Goal: Task Accomplishment & Management: Manage account settings

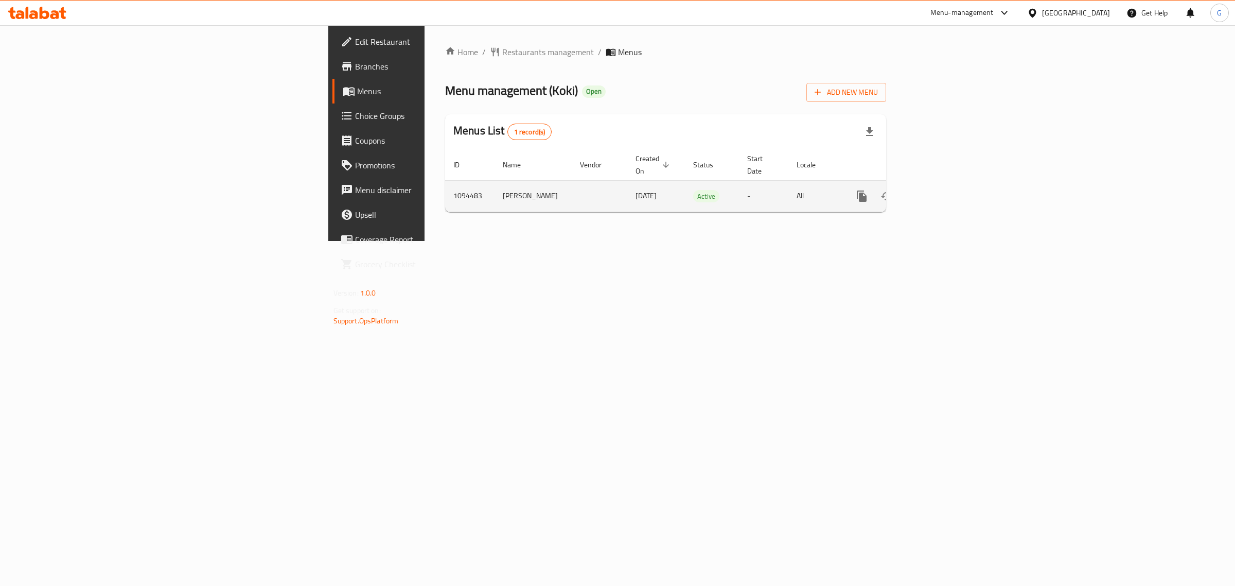
drag, startPoint x: 0, startPoint y: 0, endPoint x: 1197, endPoint y: 175, distance: 1210.2
click at [948, 184] on link "enhanced table" at bounding box center [936, 196] width 25 height 25
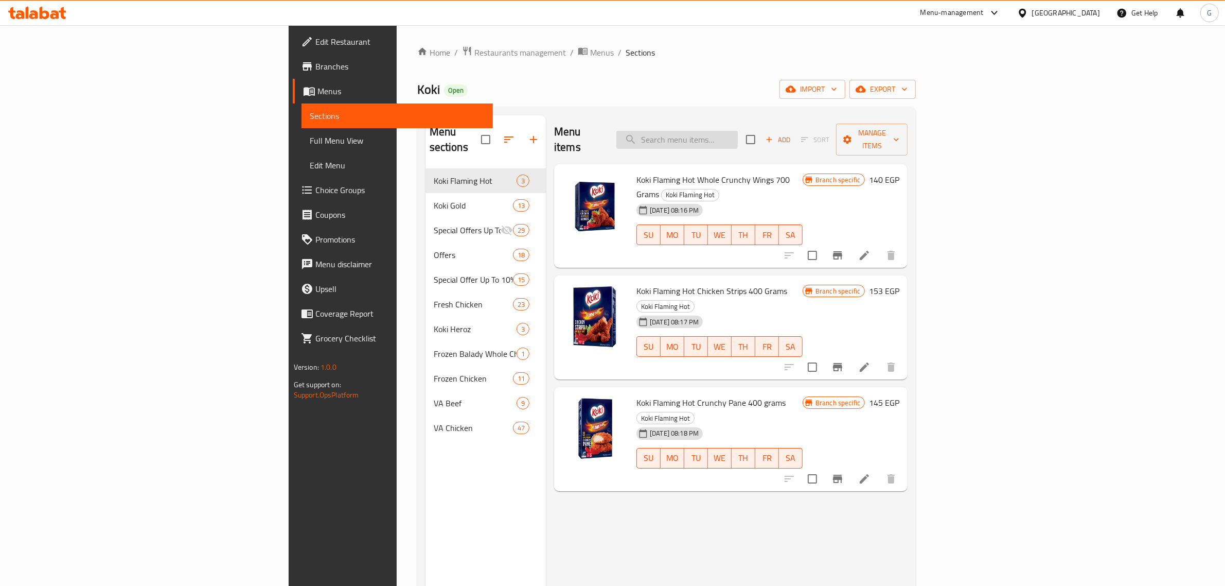
drag, startPoint x: 793, startPoint y: 147, endPoint x: 803, endPoint y: 132, distance: 18.3
click at [793, 146] on div "Menu items Add Sort Manage items" at bounding box center [731, 139] width 354 height 49
click at [738, 131] on input "search" at bounding box center [676, 140] width 121 height 18
paste input "Koki beef haty kofta 400 gm"
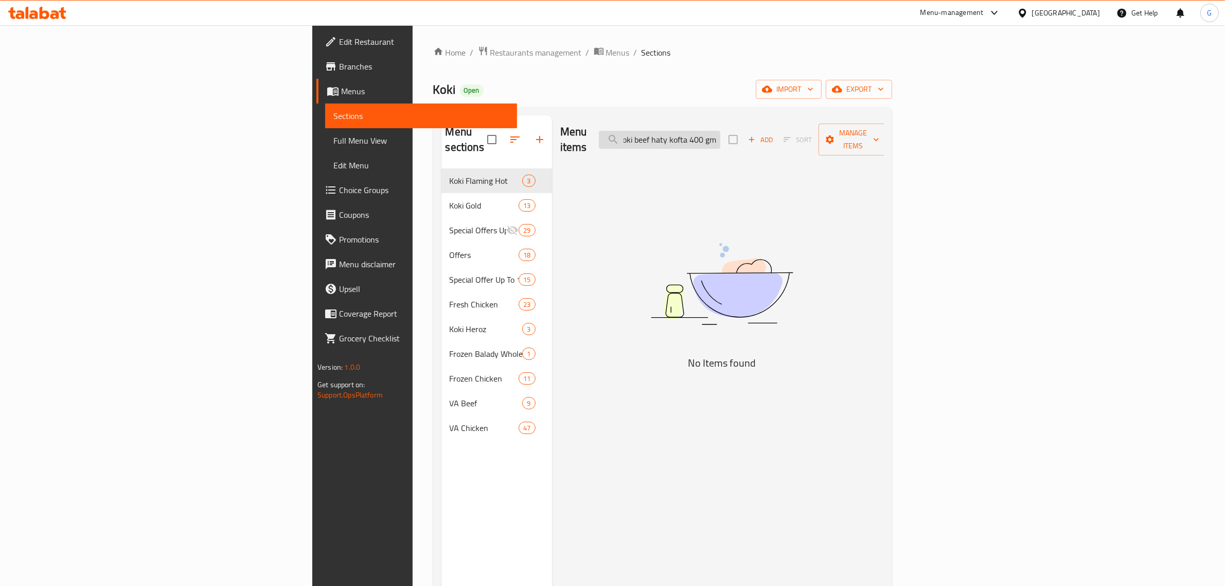
scroll to position [0, 5]
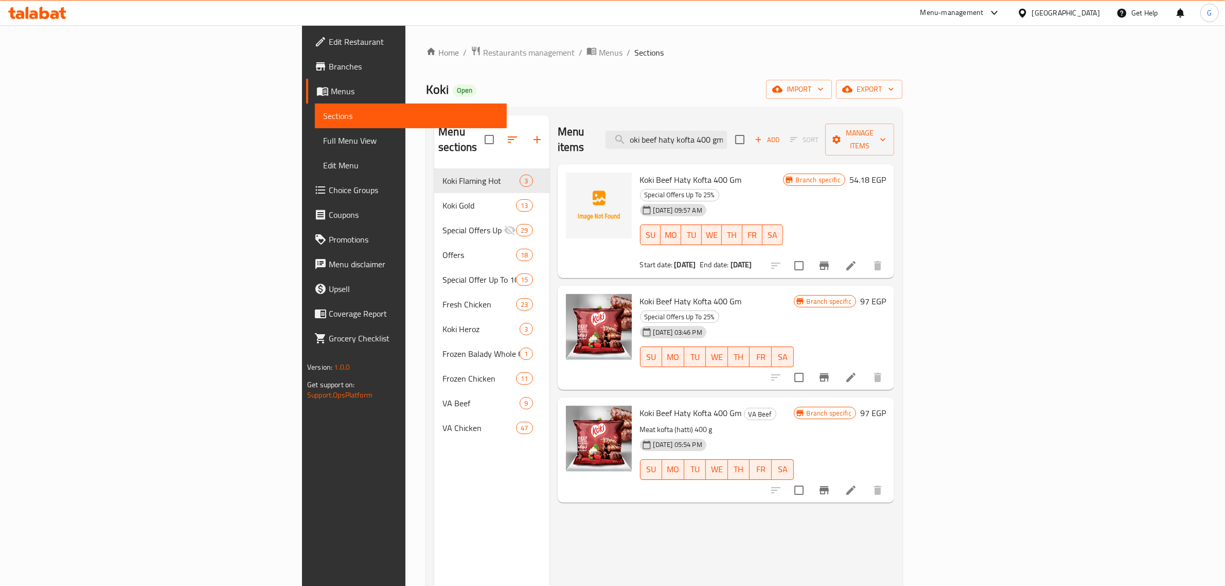
type input "Koki beef haty kofta 400 gm"
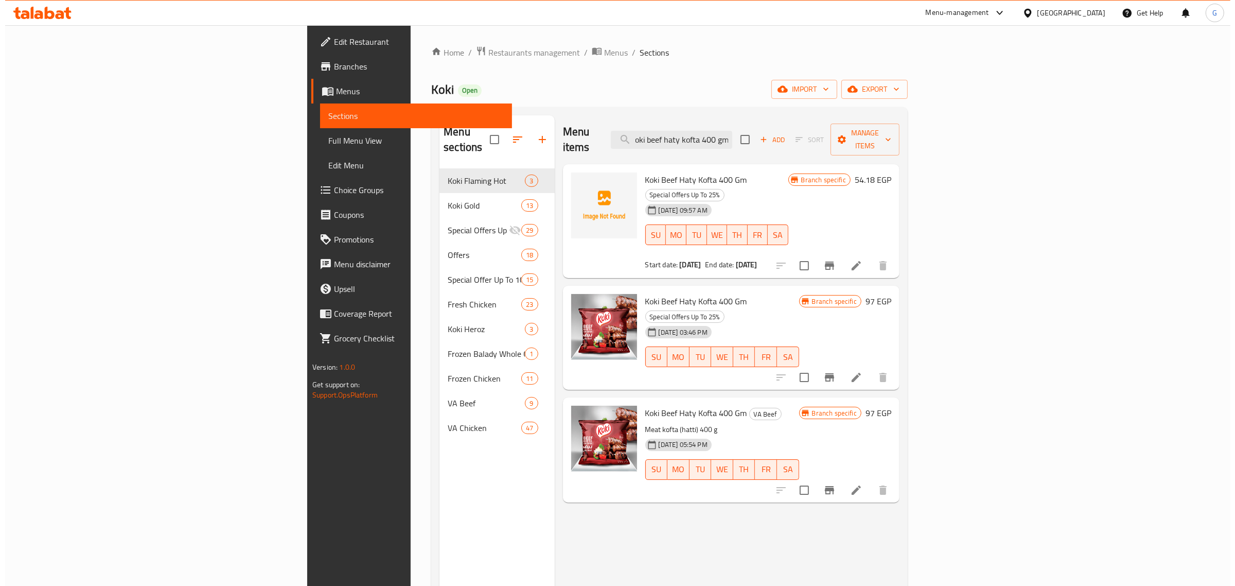
scroll to position [0, 0]
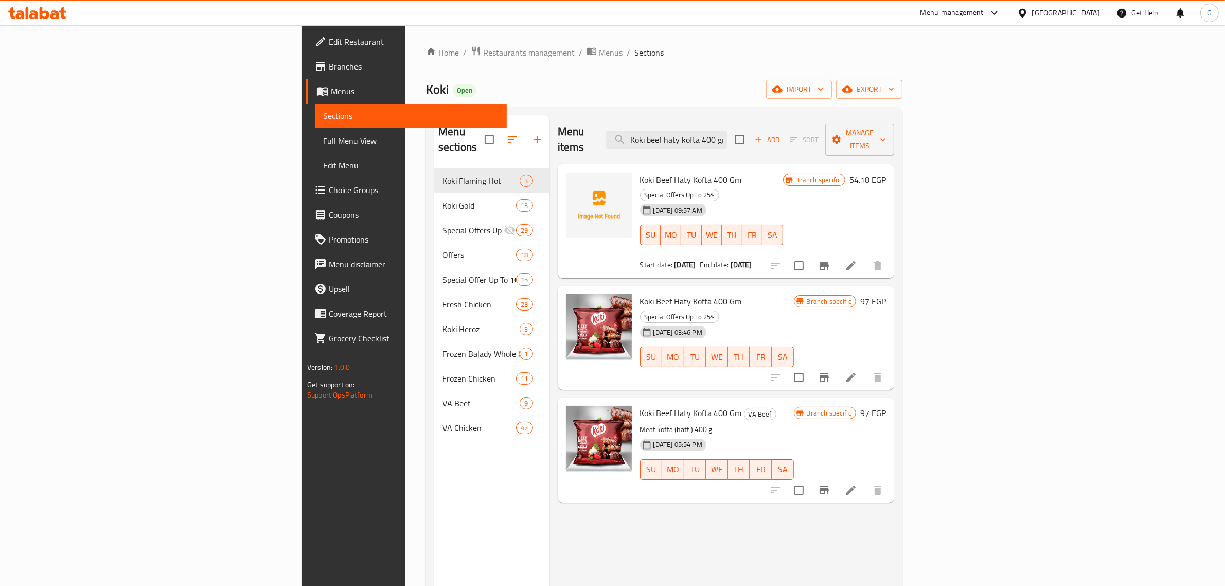
drag, startPoint x: 725, startPoint y: 238, endPoint x: 572, endPoint y: 235, distance: 152.9
click at [640, 259] on div "Start date: [DATE] End date: [DATE]" at bounding box center [711, 264] width 143 height 10
click at [831, 371] on icon "Branch-specific-item" at bounding box center [824, 377] width 12 height 12
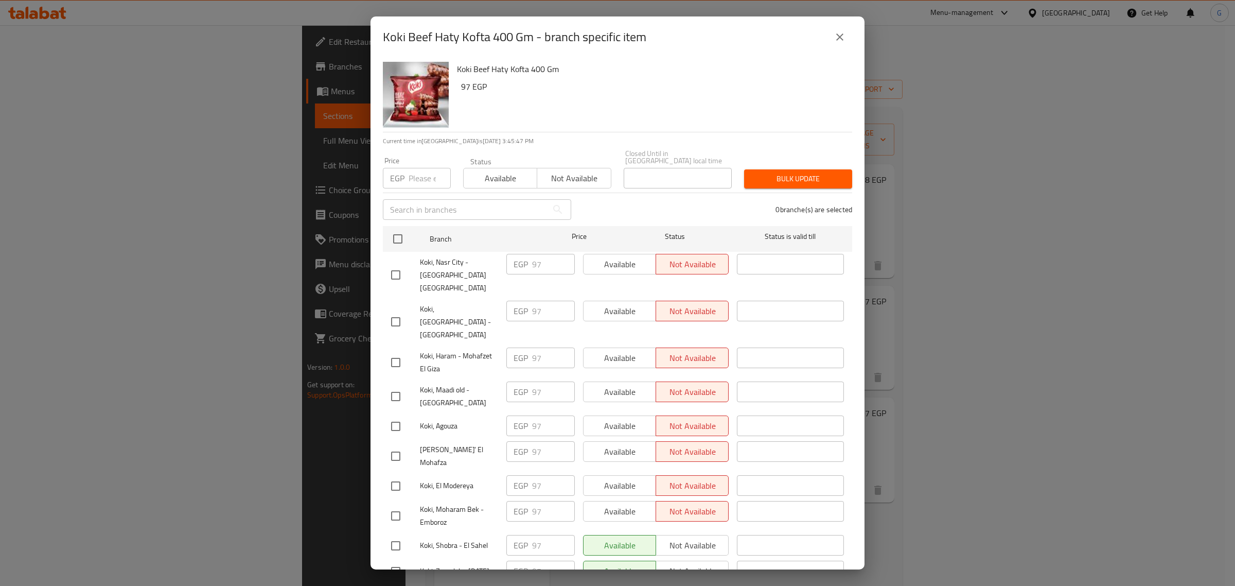
scroll to position [85, 0]
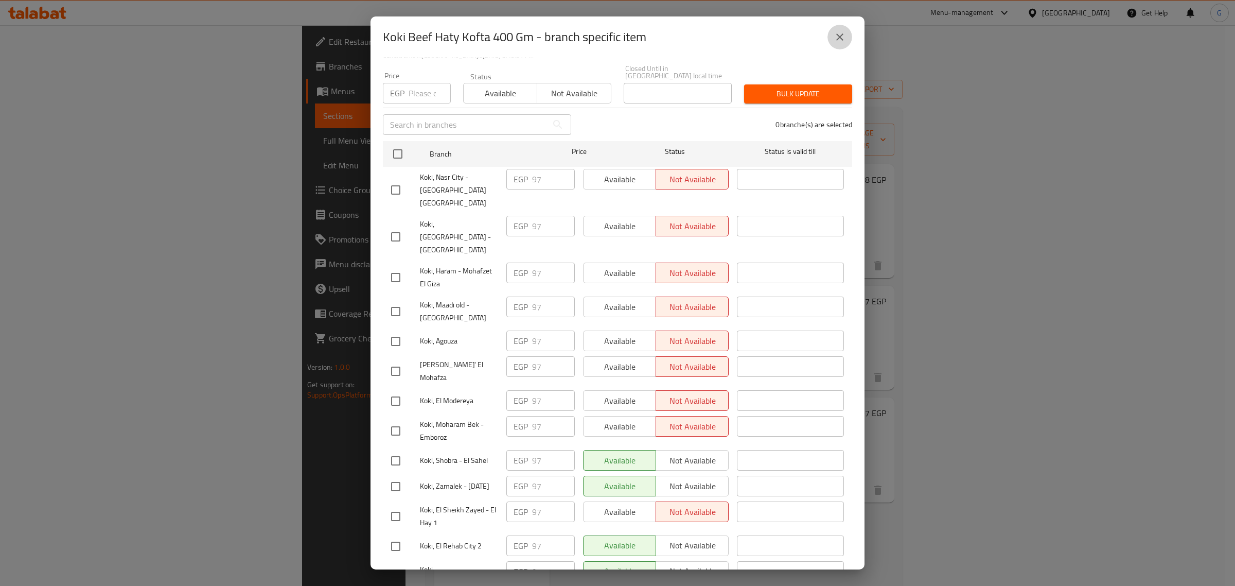
click at [835, 34] on icon "close" at bounding box center [840, 37] width 12 height 12
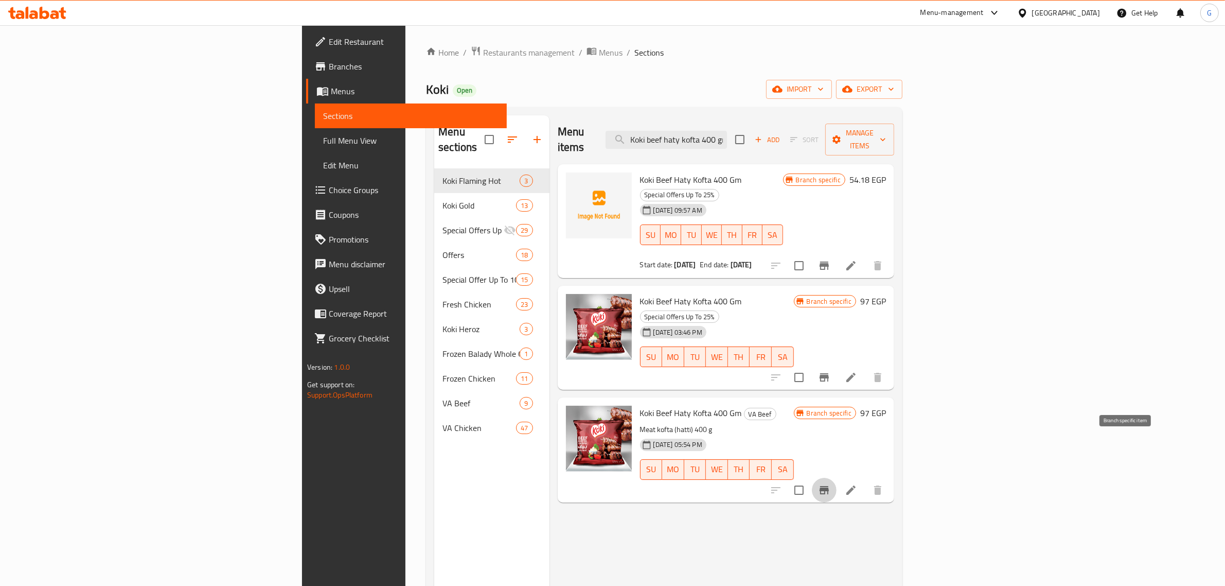
click at [831, 484] on icon "Branch-specific-item" at bounding box center [824, 490] width 12 height 12
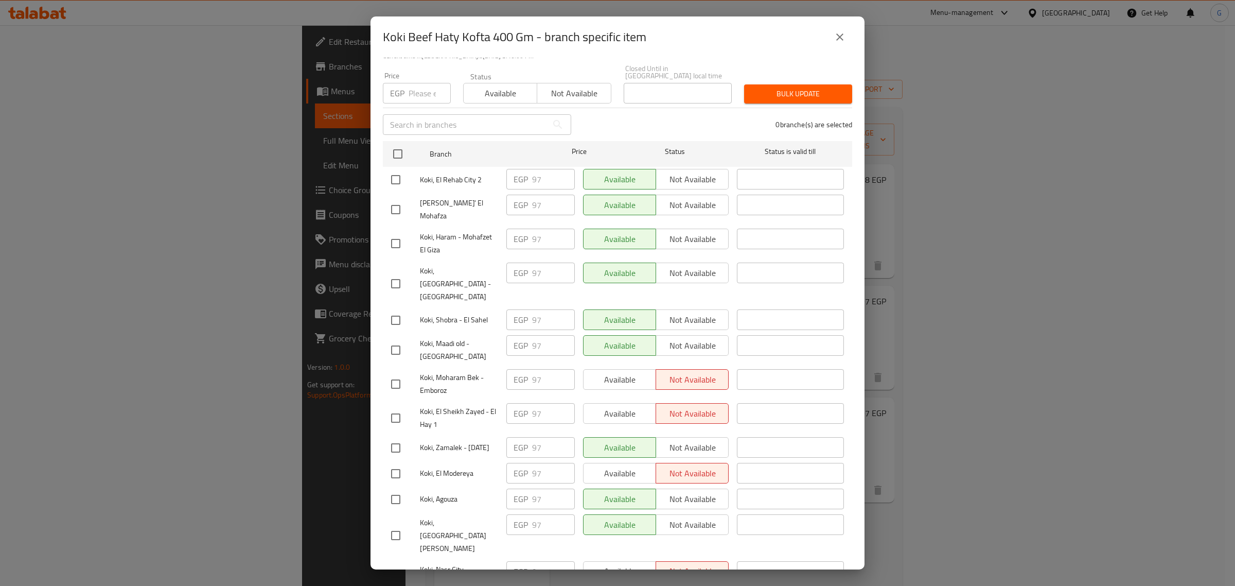
click at [848, 29] on button "close" at bounding box center [839, 37] width 25 height 25
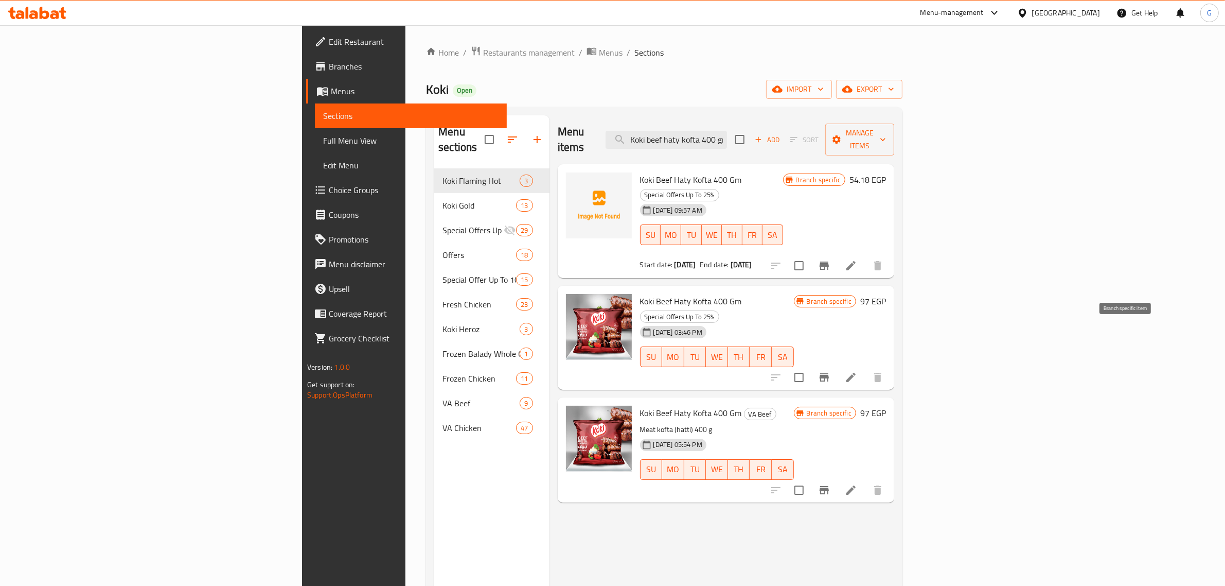
click at [837, 365] on button "Branch-specific-item" at bounding box center [824, 377] width 25 height 25
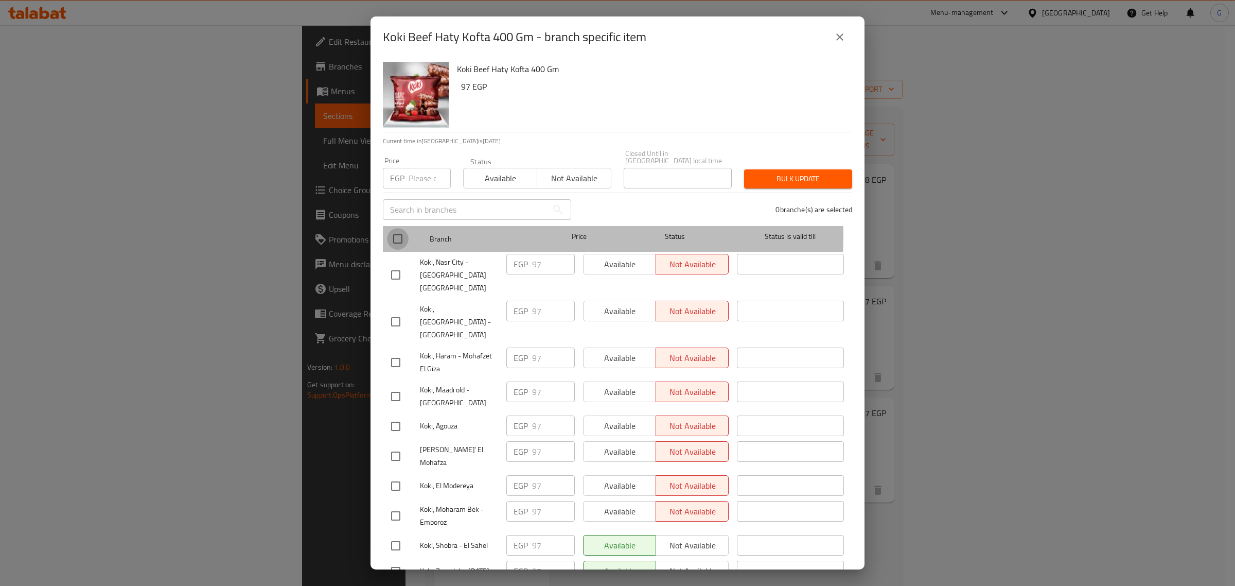
click at [394, 228] on input "checkbox" at bounding box center [398, 239] width 22 height 22
checkbox input "true"
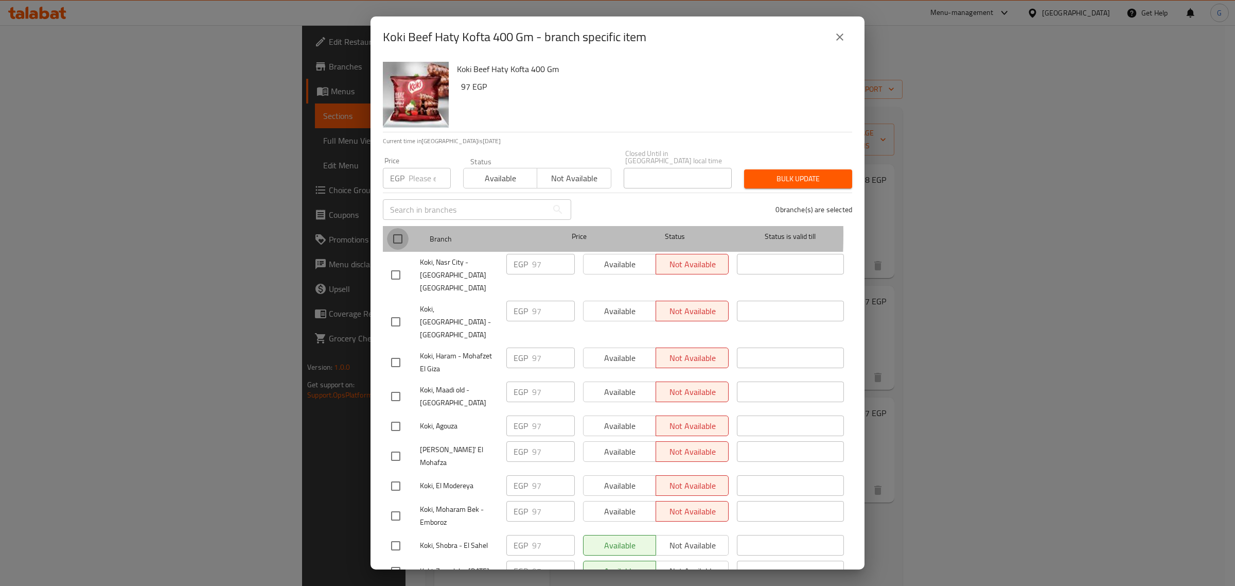
checkbox input "true"
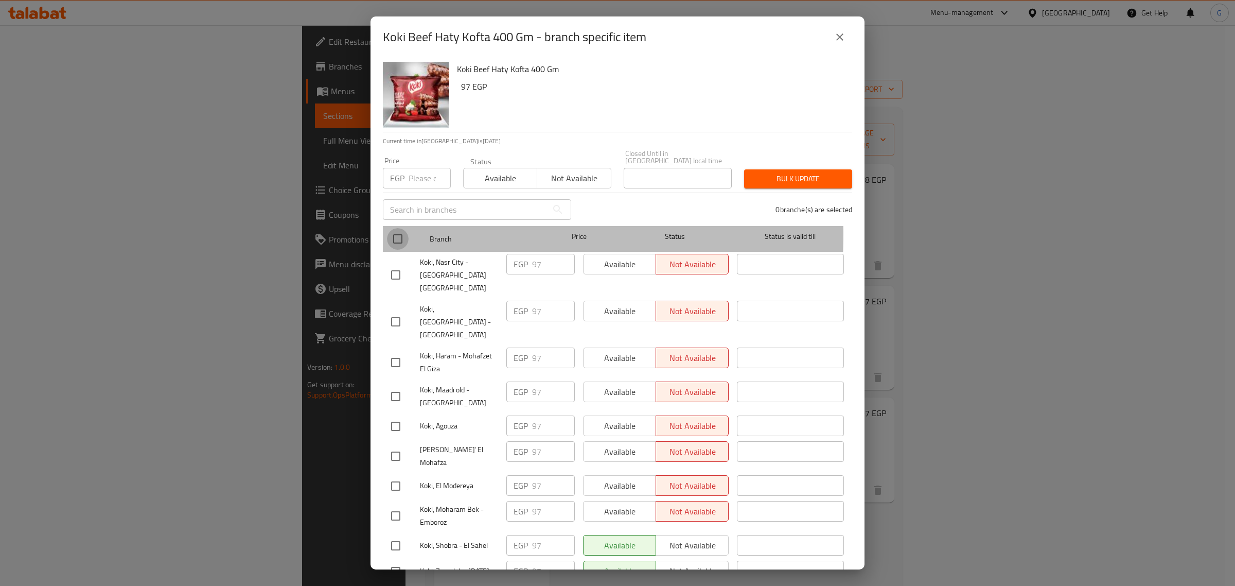
checkbox input "true"
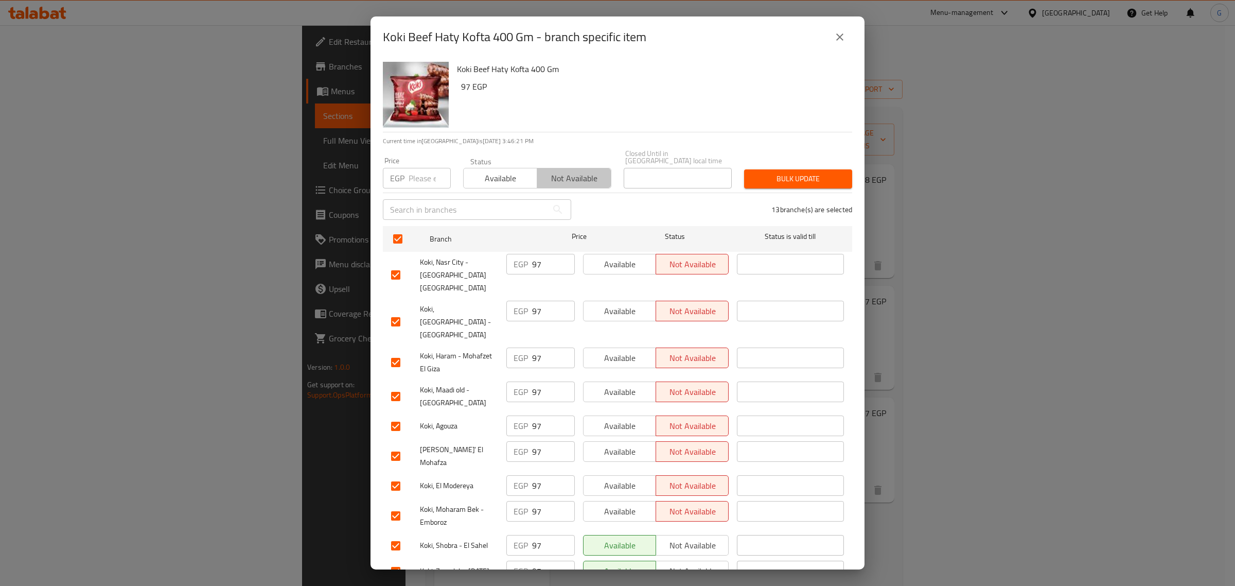
click at [582, 171] on span "Not available" at bounding box center [573, 178] width 65 height 15
click at [752, 175] on span "Bulk update" at bounding box center [798, 178] width 92 height 13
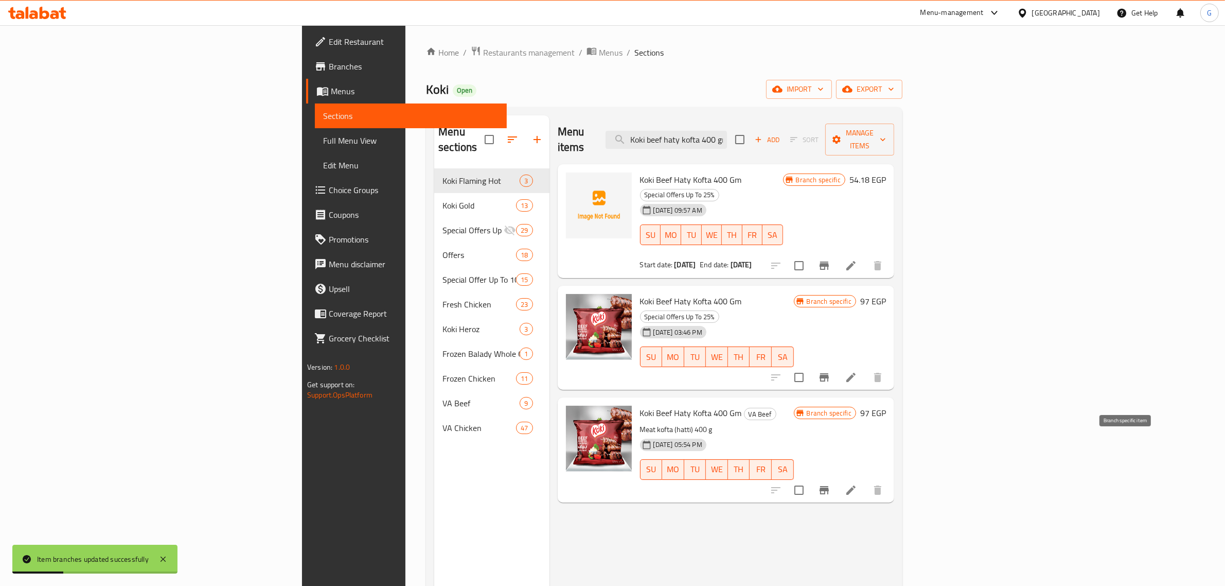
click at [829, 486] on icon "Branch-specific-item" at bounding box center [824, 490] width 9 height 8
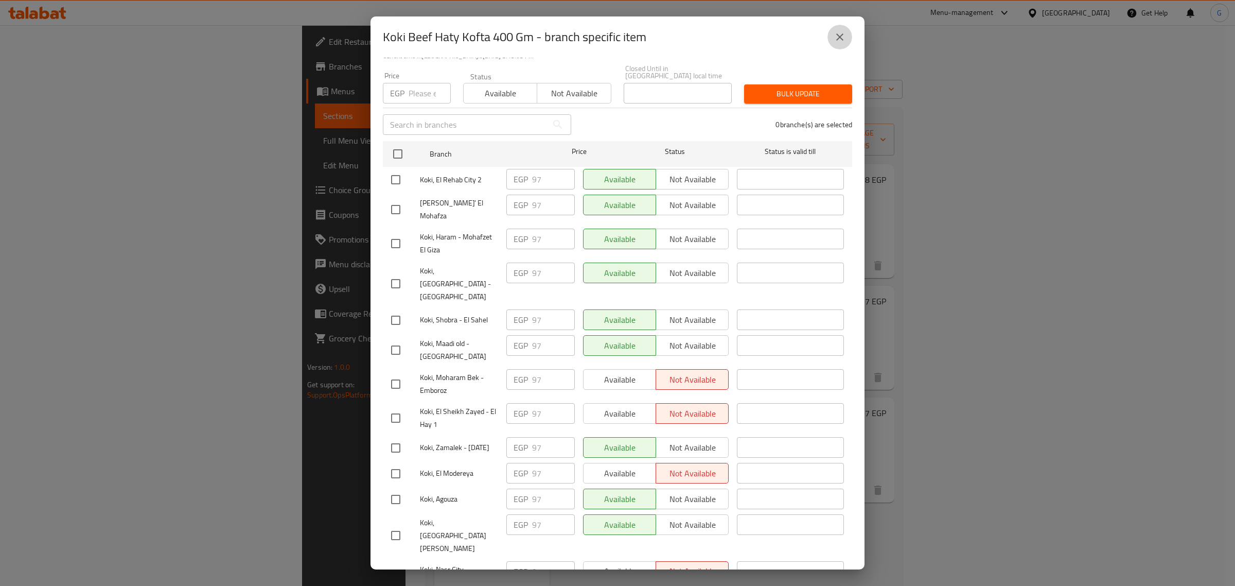
click at [835, 38] on icon "close" at bounding box center [840, 37] width 12 height 12
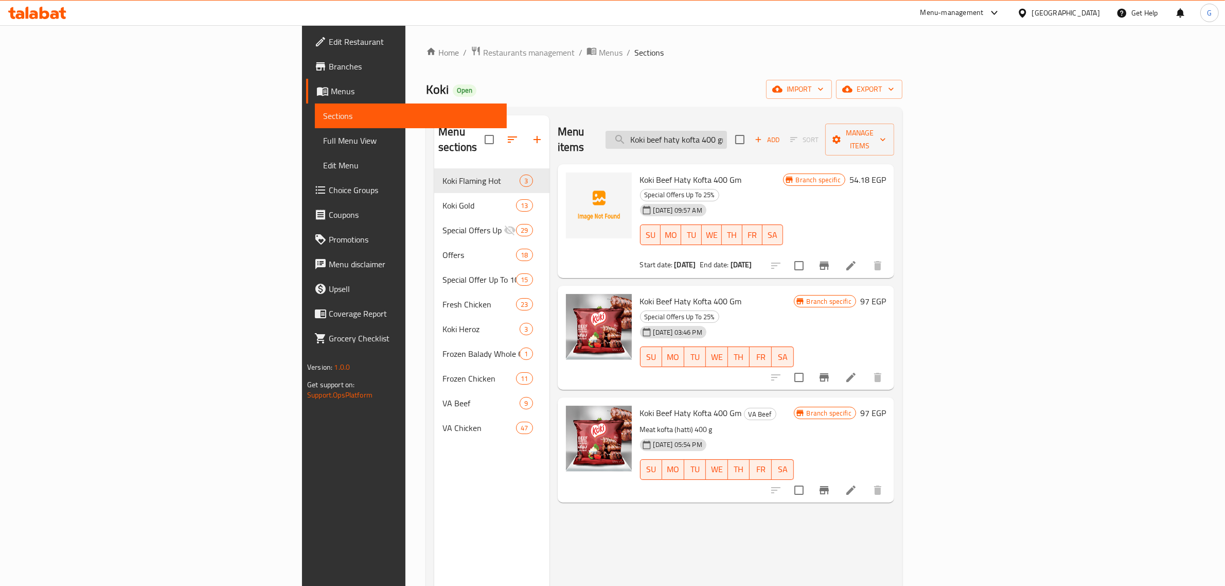
click at [727, 133] on input "Koki beef haty kofta 400 gm" at bounding box center [666, 140] width 121 height 18
paste input "Beef Haty Kofta 900 gm"
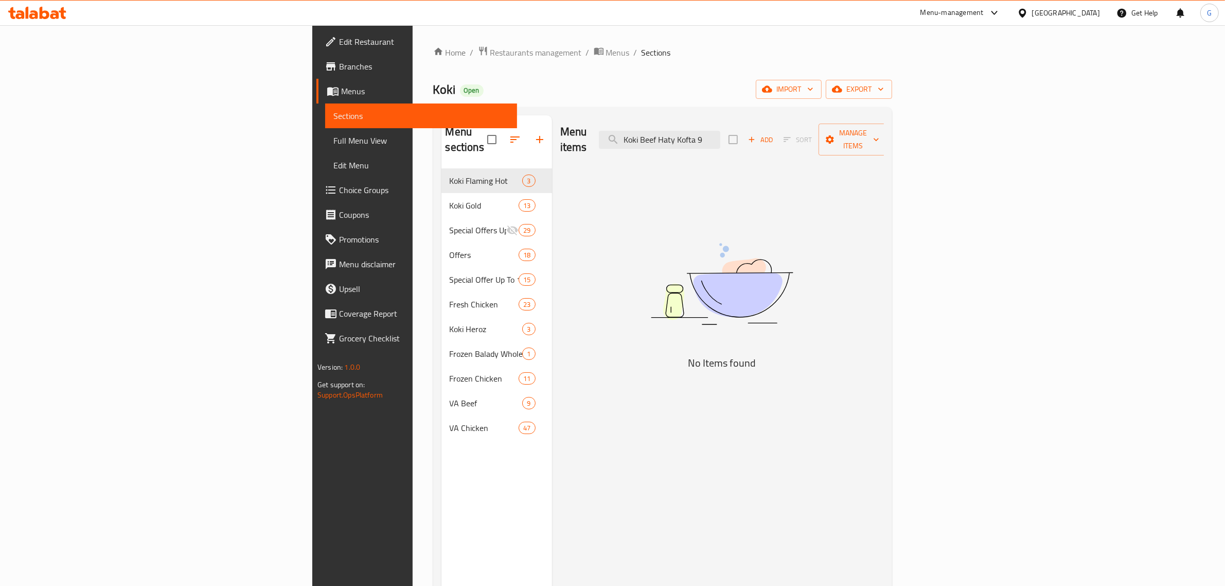
scroll to position [0, 0]
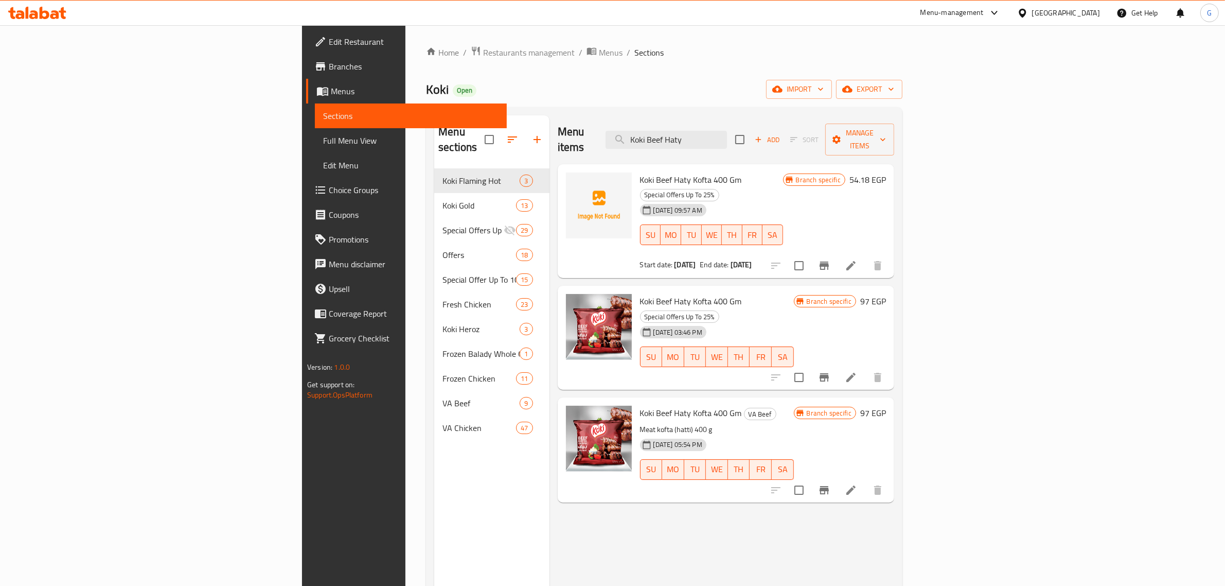
type input "Koki Beef Haty"
click at [640, 172] on span "Koki Beef Haty Kofta 400 Gm" at bounding box center [691, 179] width 102 height 15
click at [727, 134] on input "Koki Beef Haty" at bounding box center [666, 140] width 121 height 18
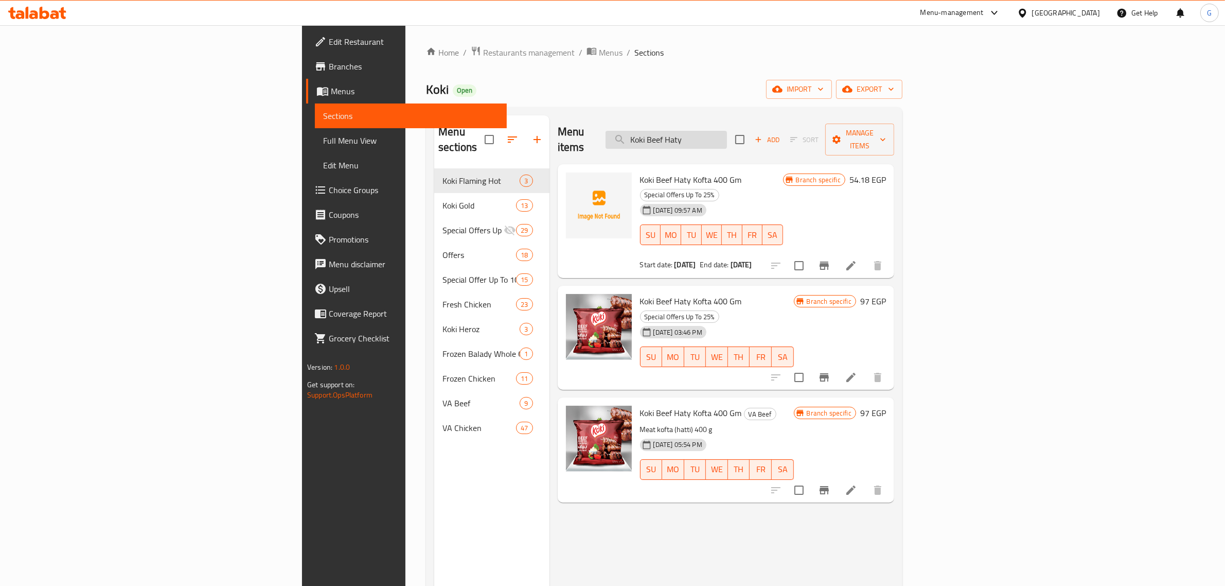
click at [727, 134] on input "Koki Beef Haty" at bounding box center [666, 140] width 121 height 18
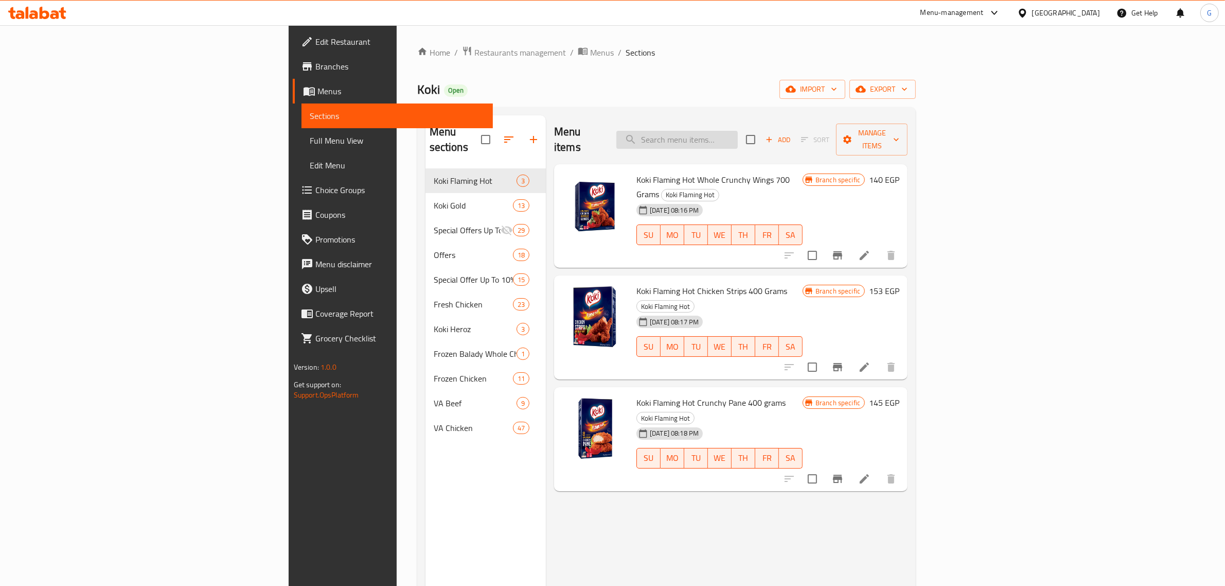
paste input "18.5"
type input "18.5"
paste input "Koki Beef Haty Kofta 400 gm"
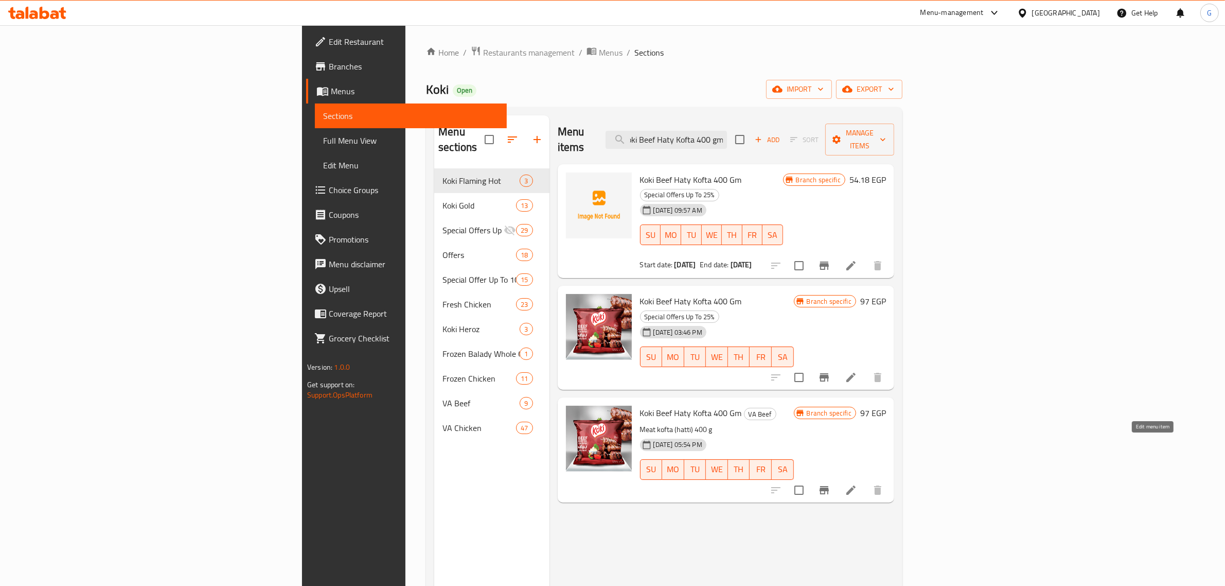
type input "Koki Beef Haty Kofta 400 gm"
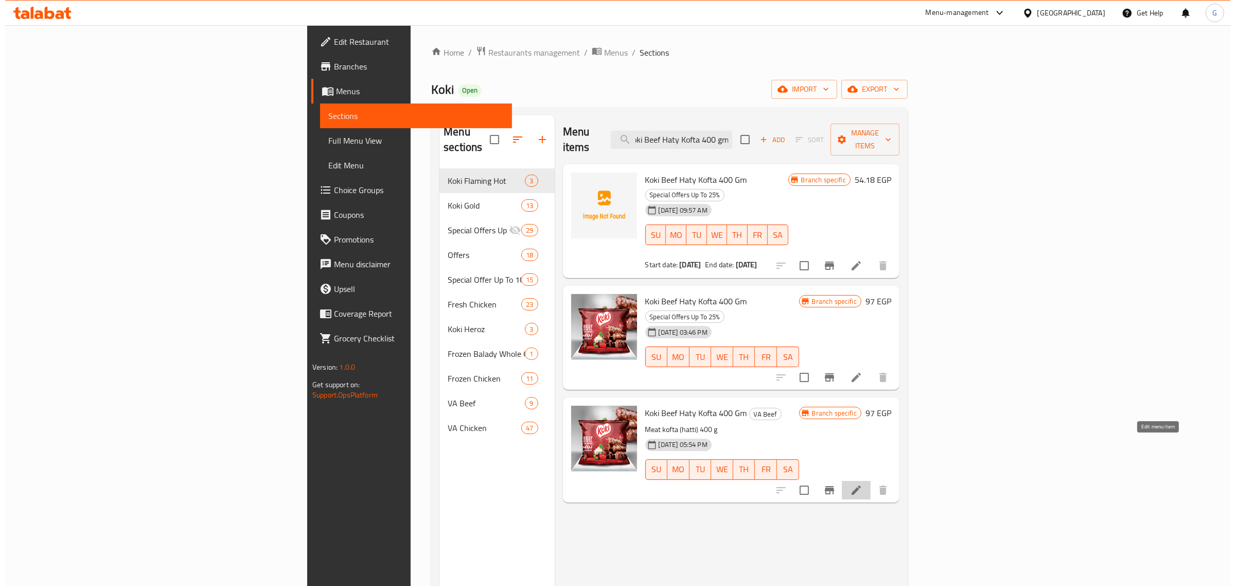
scroll to position [0, 0]
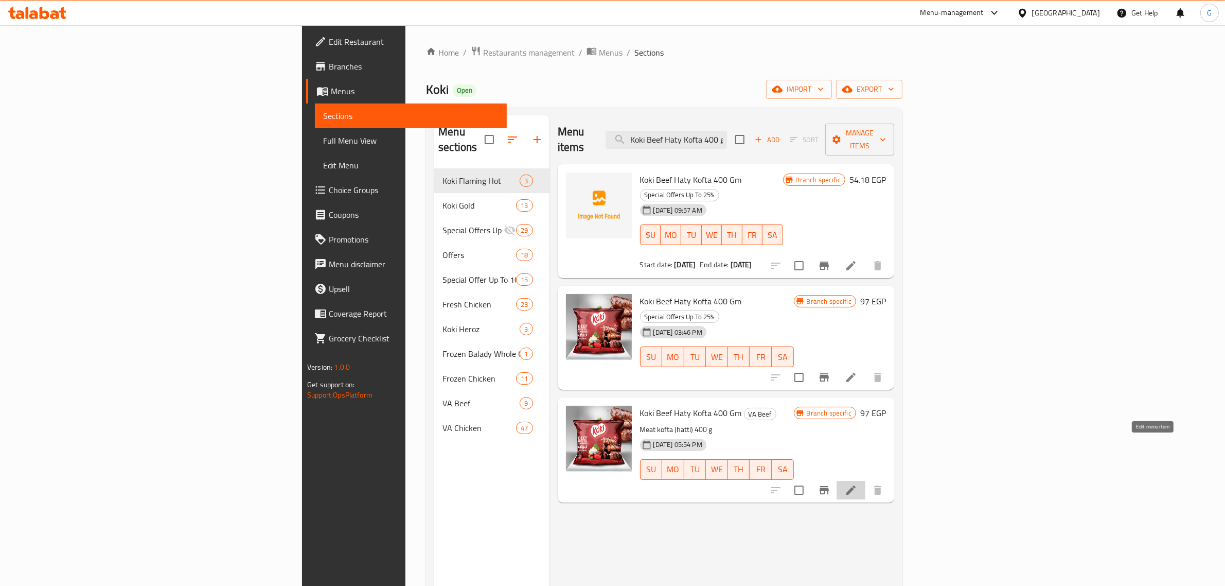
click at [856, 485] on icon at bounding box center [851, 489] width 9 height 9
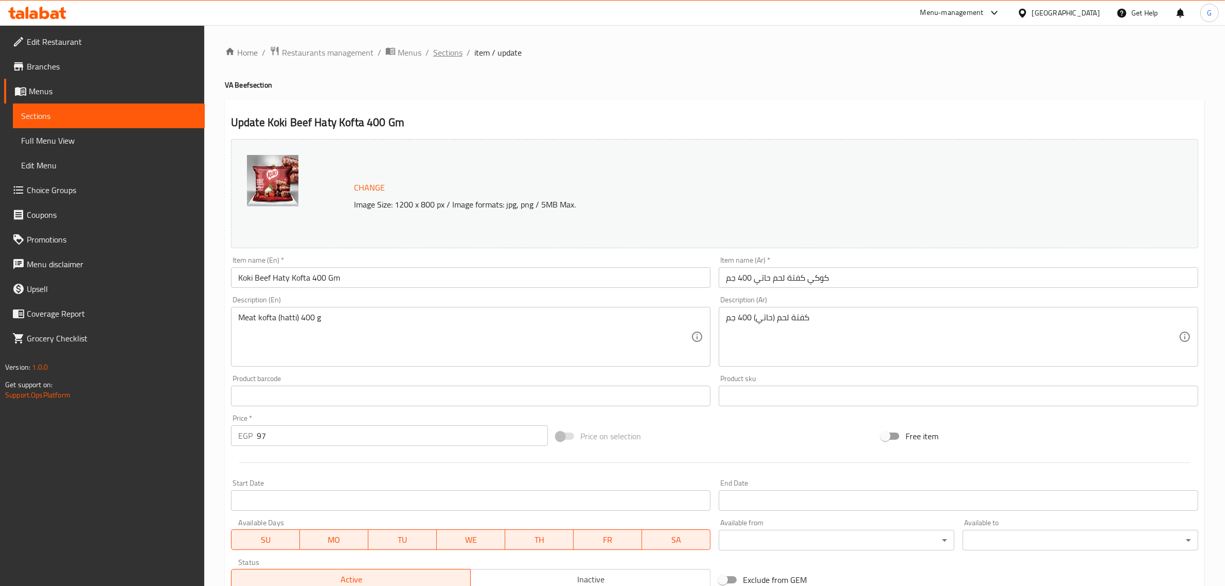
click at [451, 51] on span "Sections" at bounding box center [447, 52] width 29 height 12
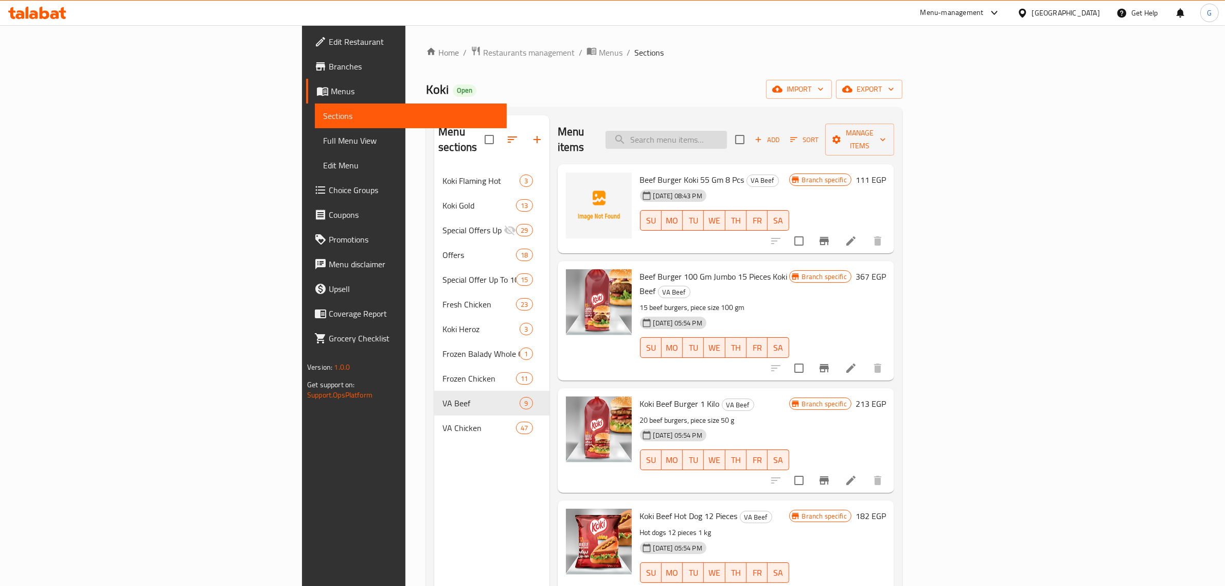
click at [727, 139] on input "search" at bounding box center [666, 140] width 121 height 18
paste input "Koki Gold Breaded Shrimp"
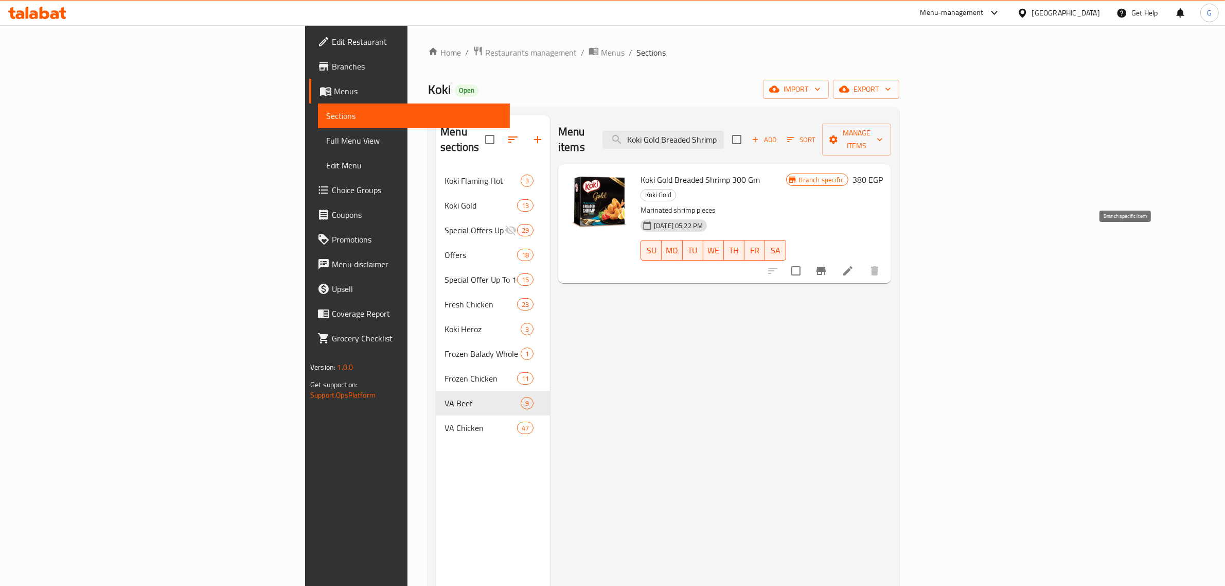
type input "Koki Gold Breaded Shrimp"
click at [827, 265] on icon "Branch-specific-item" at bounding box center [821, 271] width 12 height 12
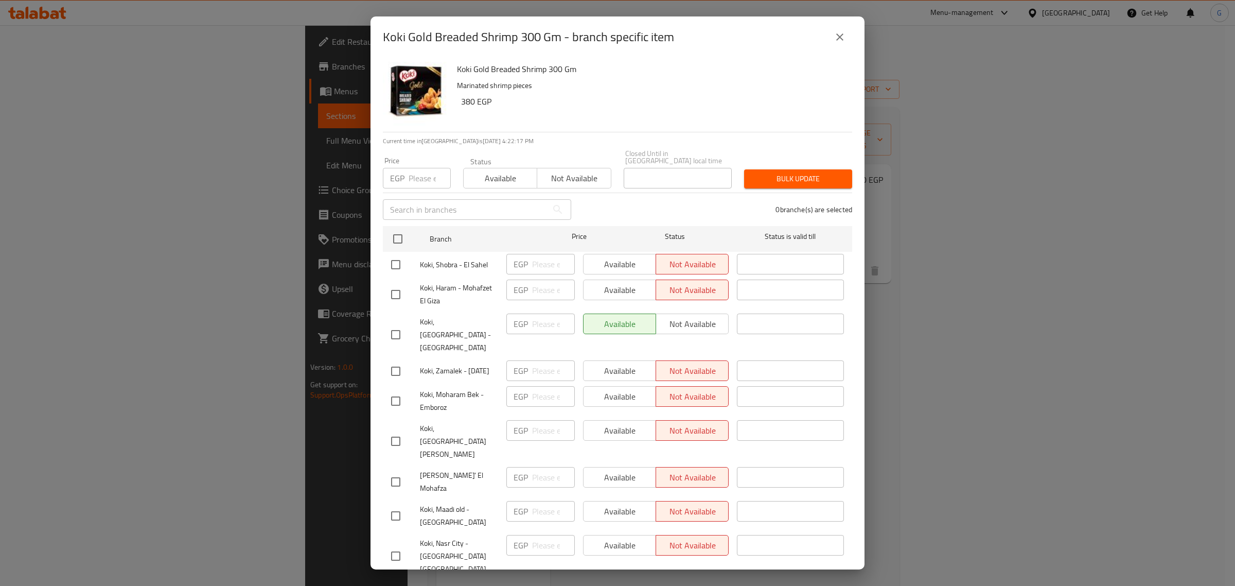
click at [837, 31] on icon "close" at bounding box center [840, 37] width 12 height 12
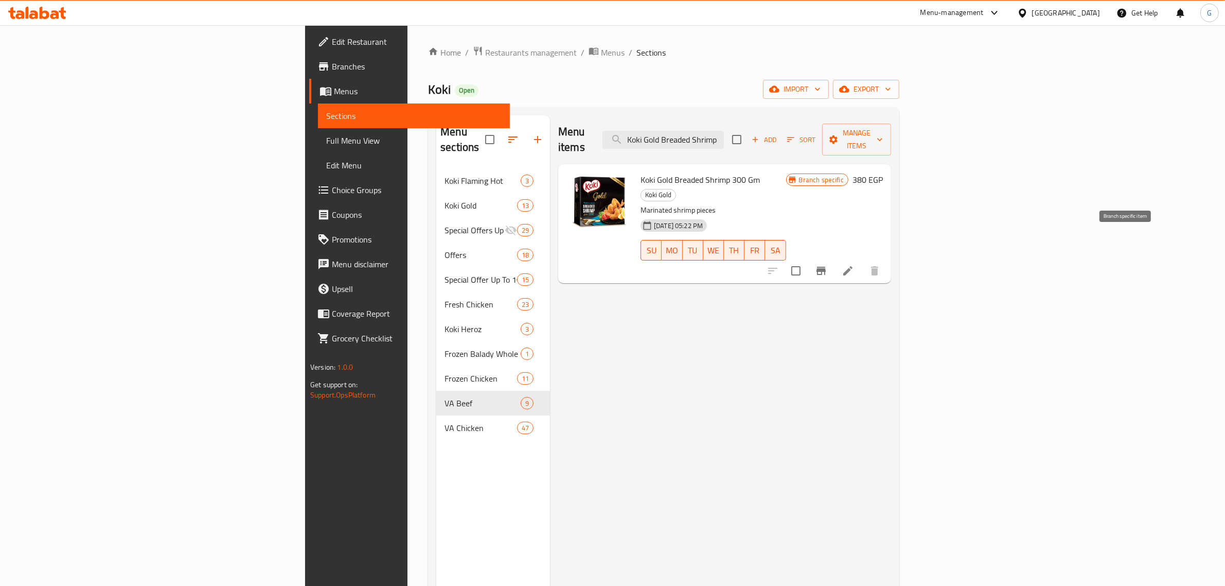
click at [827, 265] on icon "Branch-specific-item" at bounding box center [821, 271] width 12 height 12
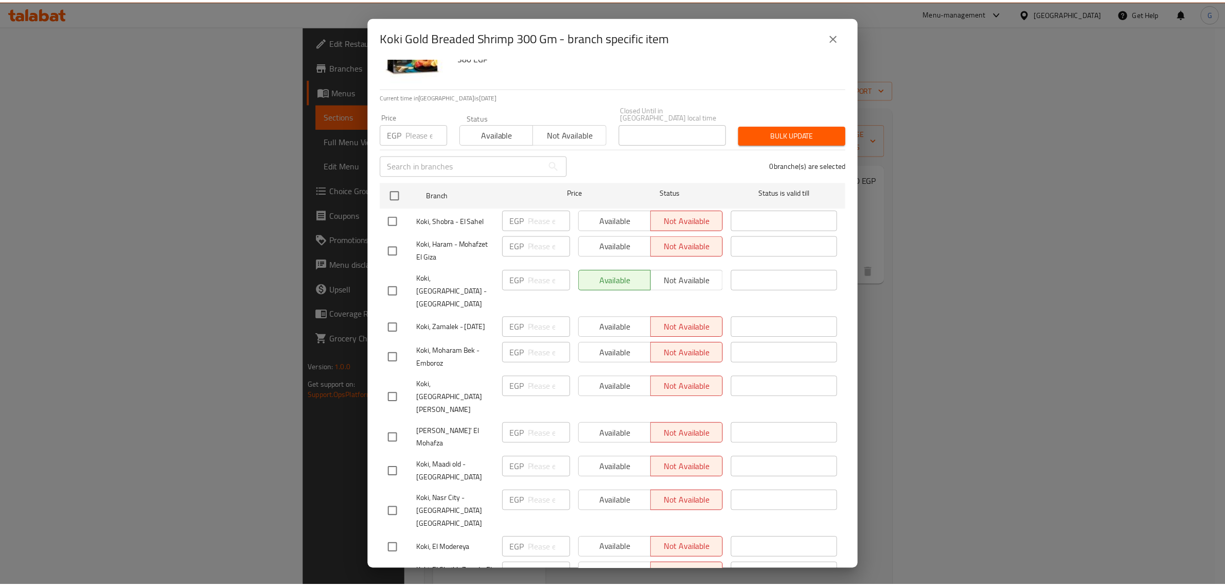
scroll to position [85, 0]
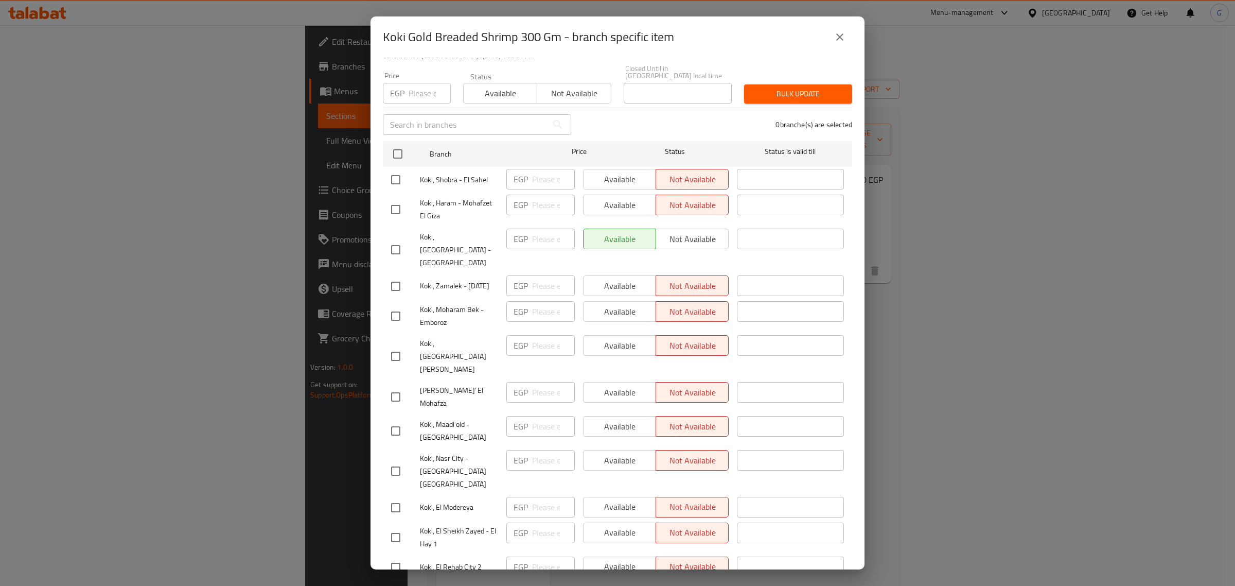
click at [842, 37] on icon "close" at bounding box center [840, 37] width 12 height 12
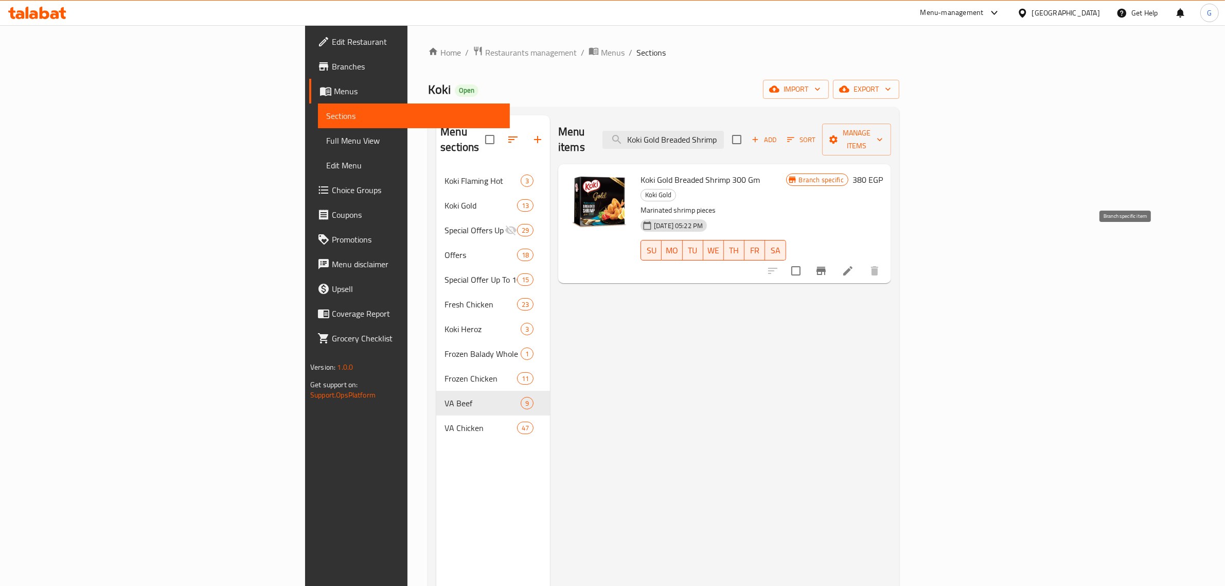
click at [827, 265] on icon "Branch-specific-item" at bounding box center [821, 271] width 12 height 12
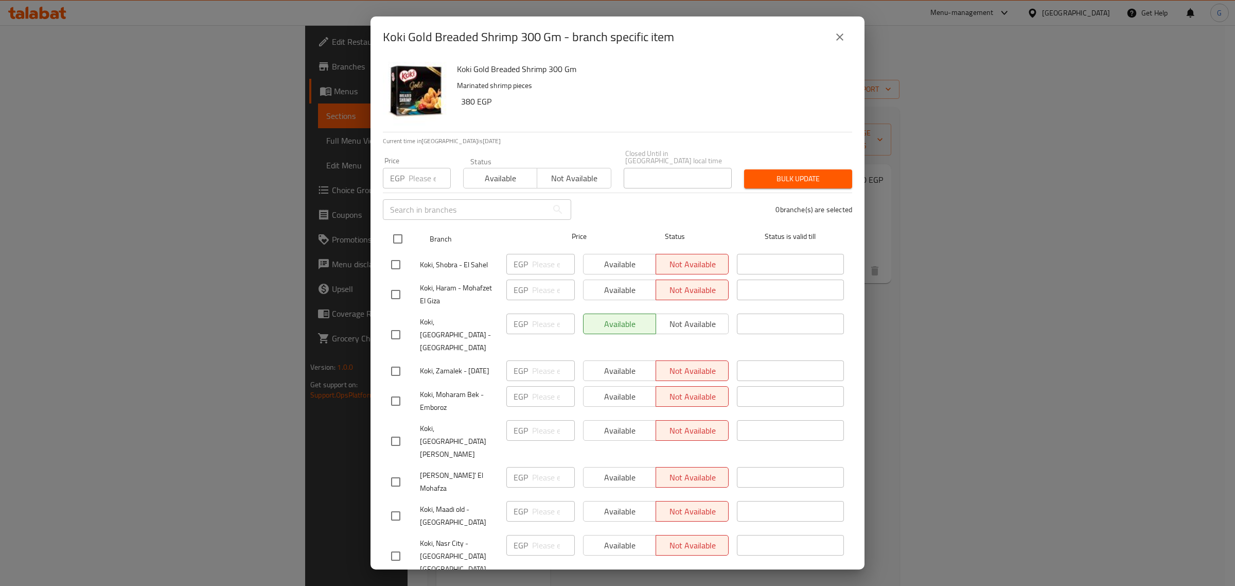
click at [402, 228] on input "checkbox" at bounding box center [398, 239] width 22 height 22
checkbox input "true"
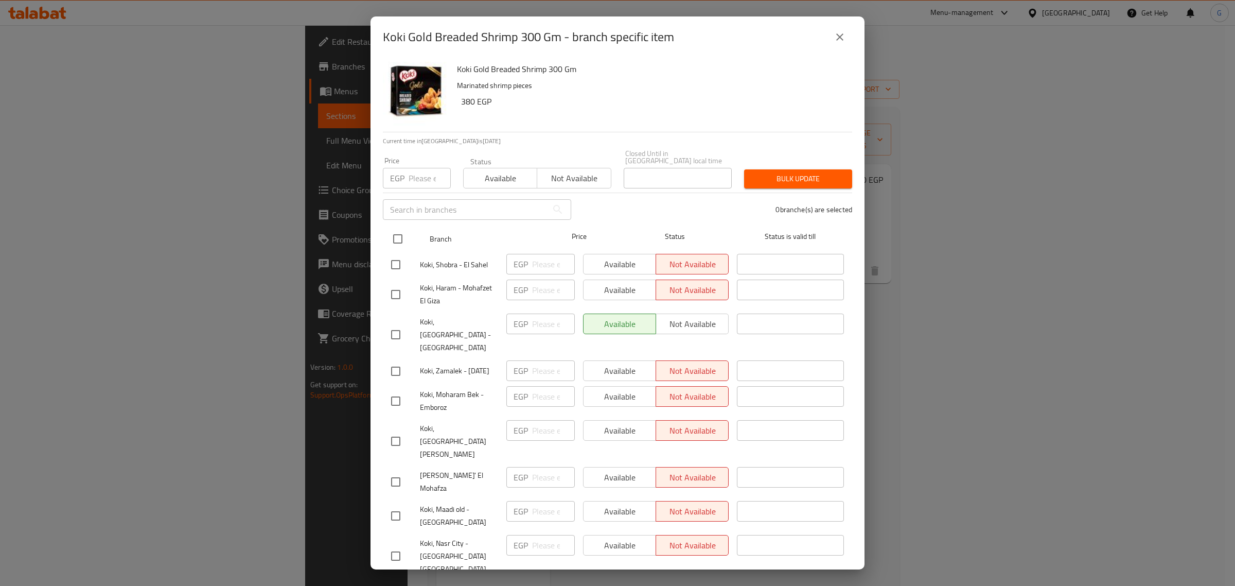
checkbox input "true"
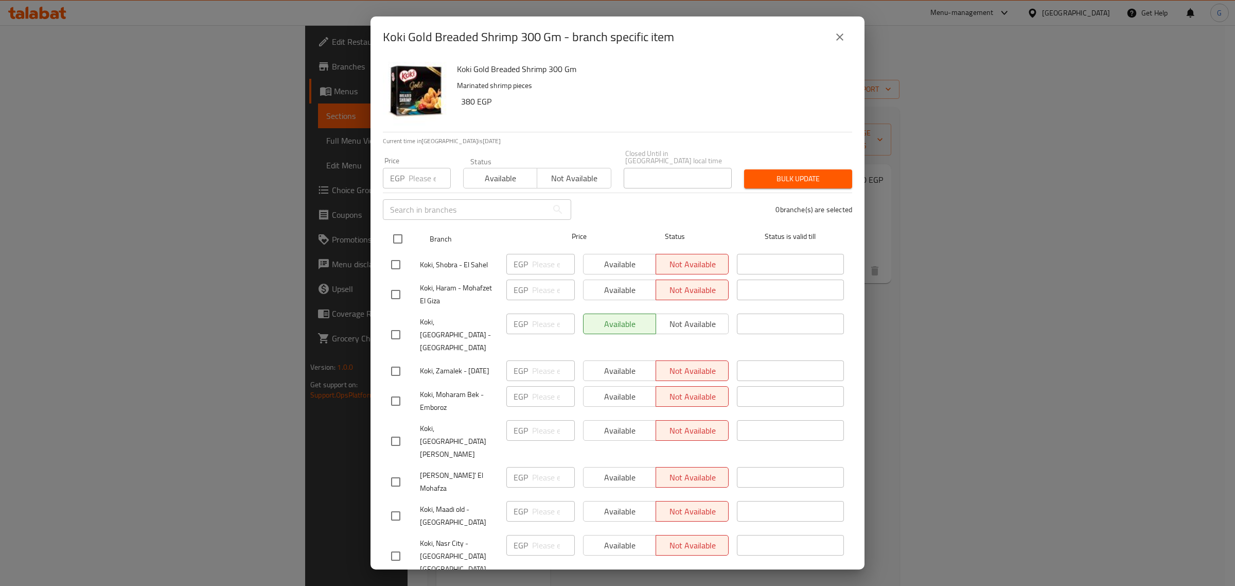
checkbox input "true"
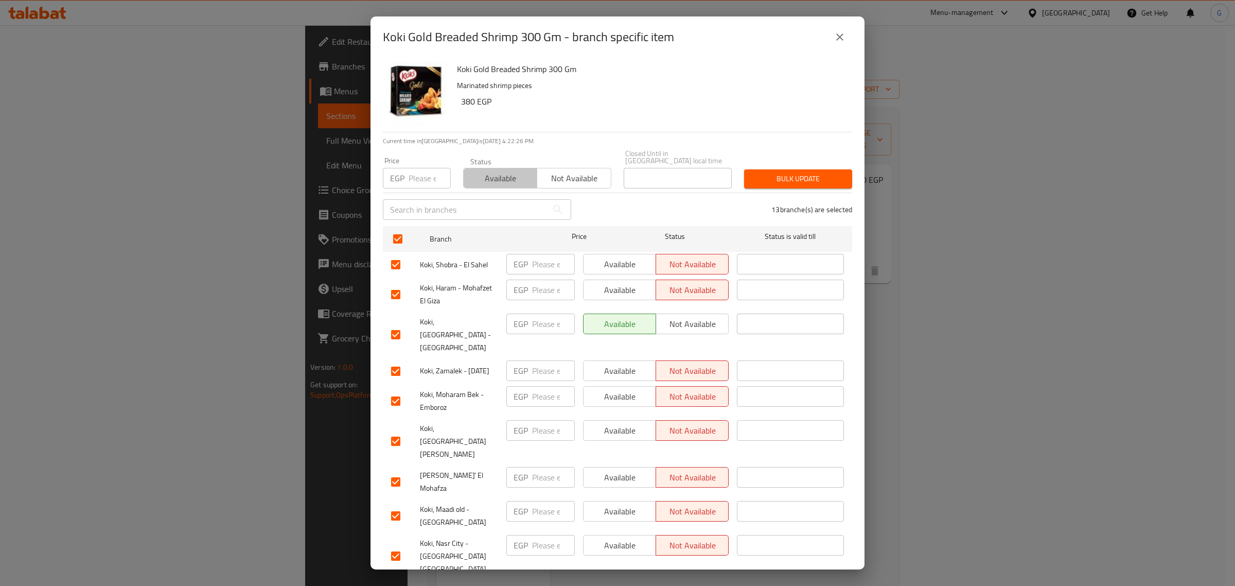
drag, startPoint x: 506, startPoint y: 160, endPoint x: 711, endPoint y: 181, distance: 206.4
click at [507, 168] on button "Available" at bounding box center [500, 178] width 74 height 21
click at [752, 175] on span "Bulk update" at bounding box center [798, 178] width 92 height 13
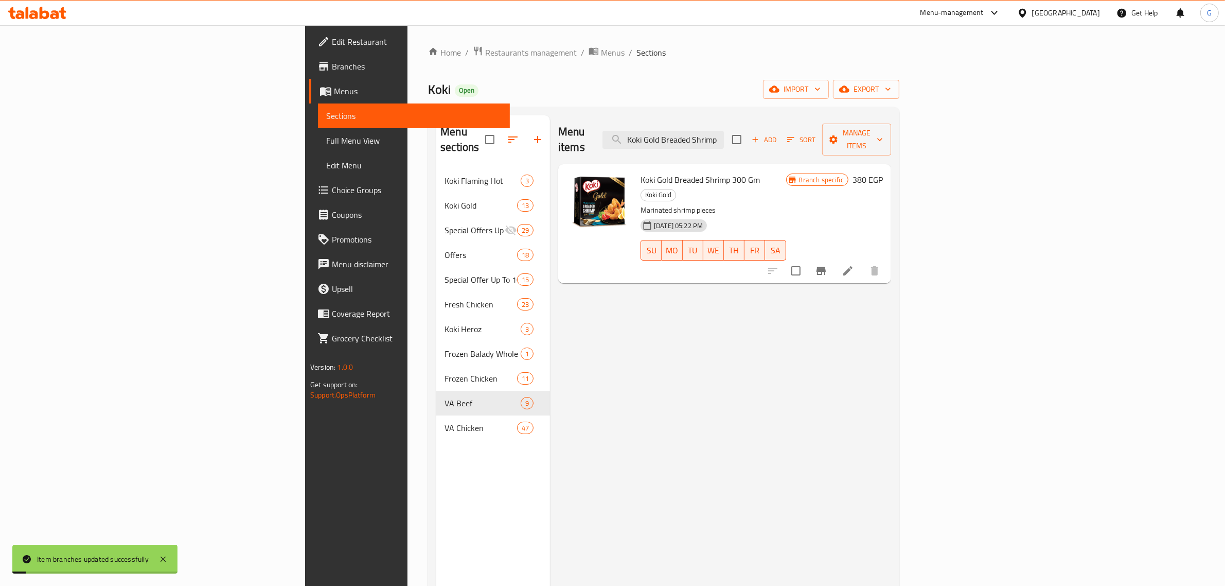
click at [854, 265] on icon at bounding box center [848, 271] width 12 height 12
